Goal: Task Accomplishment & Management: Manage account settings

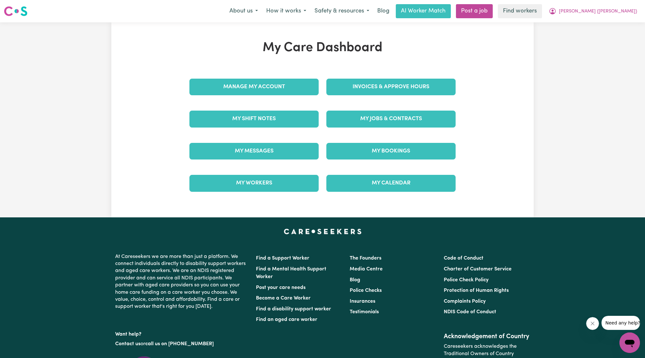
click at [421, 96] on div "Invoices & Approve Hours" at bounding box center [391, 87] width 137 height 32
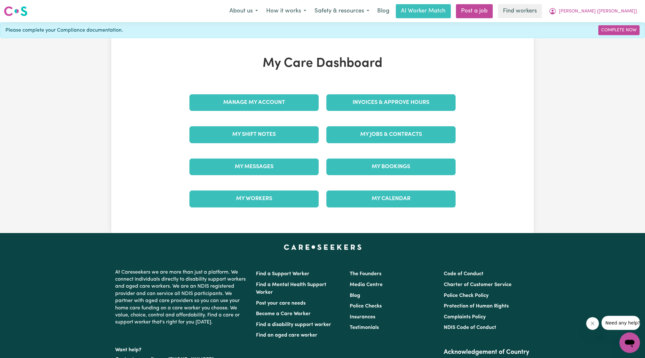
click at [416, 89] on div "Invoices & Approve Hours" at bounding box center [391, 103] width 137 height 32
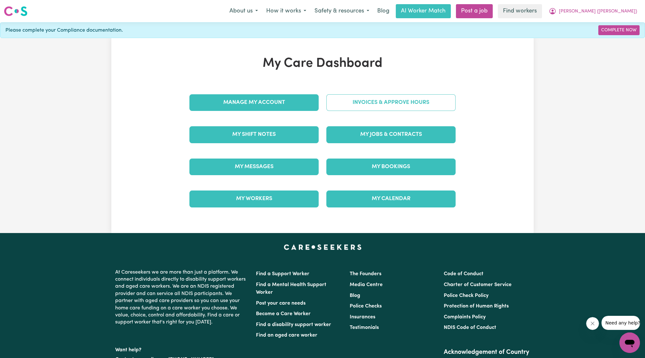
click at [412, 95] on link "Invoices & Approve Hours" at bounding box center [390, 102] width 129 height 17
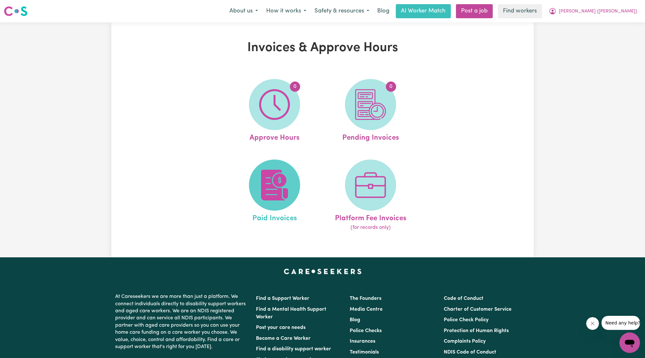
click at [290, 171] on span at bounding box center [274, 185] width 51 height 51
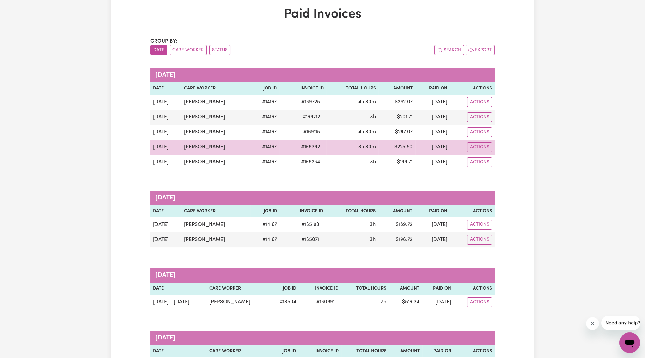
scroll to position [34, 0]
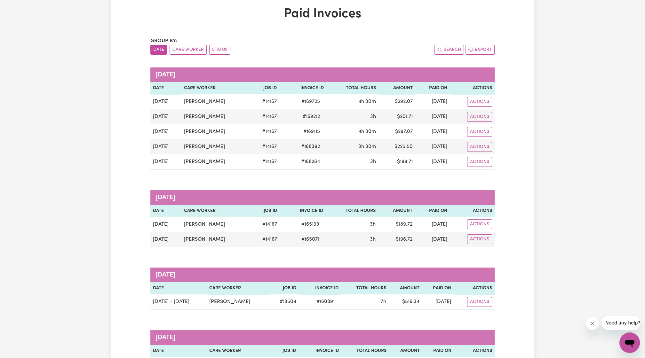
click at [331, 205] on th "Total Hours" at bounding box center [352, 211] width 52 height 12
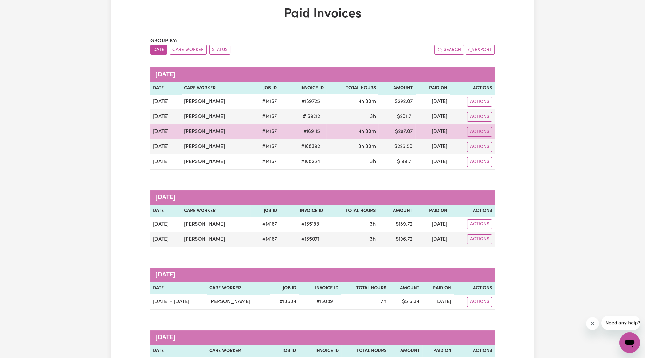
scroll to position [0, 0]
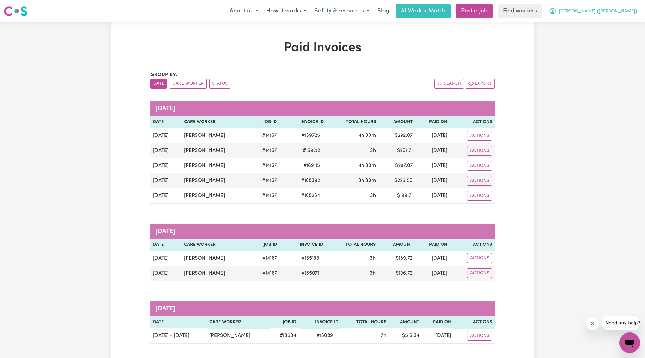
click at [617, 11] on span "[PERSON_NAME] ([PERSON_NAME])" at bounding box center [598, 11] width 78 height 7
click at [603, 41] on link "Logout" at bounding box center [615, 37] width 51 height 12
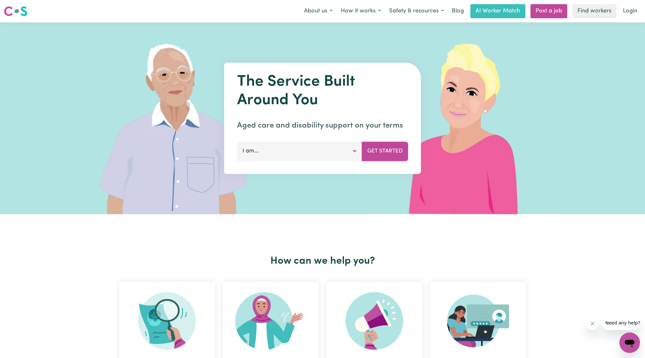
click at [636, 25] on div "The Service Built Around You Aged care and disability support on your terms I a…" at bounding box center [322, 118] width 645 height 192
click at [633, 18] on div "Menu About us How it works Safety & resources Blog AI Worker Match Post a job F…" at bounding box center [322, 11] width 645 height 15
click at [630, 15] on link "Login" at bounding box center [630, 11] width 22 height 14
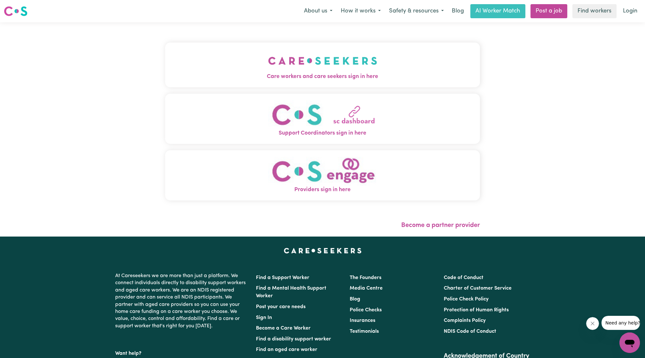
click at [376, 63] on button "Care workers and care seekers sign in here" at bounding box center [322, 65] width 315 height 45
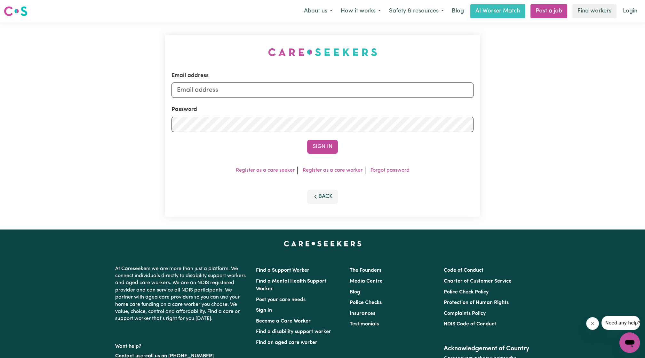
click at [305, 98] on form "Email address Password Sign In" at bounding box center [323, 113] width 302 height 82
click at [295, 92] on input "Email address" at bounding box center [323, 90] width 302 height 15
drag, startPoint x: 227, startPoint y: 94, endPoint x: 380, endPoint y: 115, distance: 154.4
click at [380, 115] on form "Email address [EMAIL_ADDRESS][PERSON_NAME][DOMAIN_NAME] Password Sign In" at bounding box center [323, 113] width 302 height 82
type input "[EMAIL_ADDRESS][DOMAIN_NAME]"
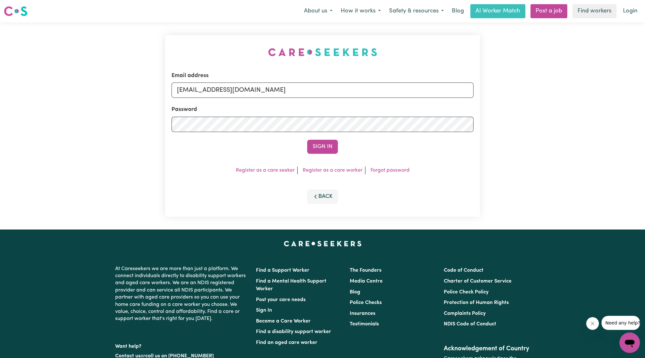
click at [335, 137] on form "Email address [EMAIL_ADDRESS][DOMAIN_NAME] Password Sign In" at bounding box center [323, 113] width 302 height 82
click at [321, 144] on button "Sign In" at bounding box center [322, 147] width 31 height 14
